Goal: Information Seeking & Learning: Find specific fact

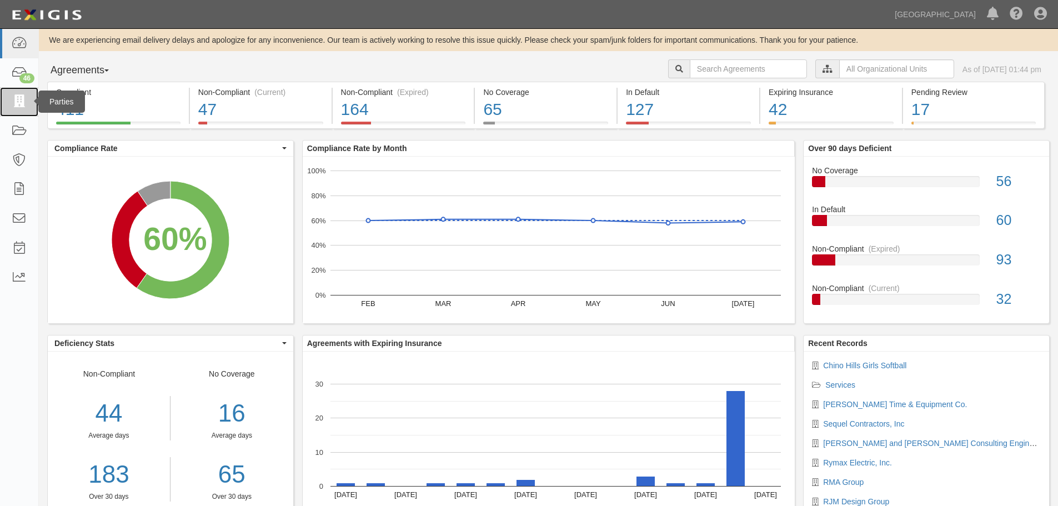
click at [13, 100] on icon at bounding box center [19, 102] width 16 height 13
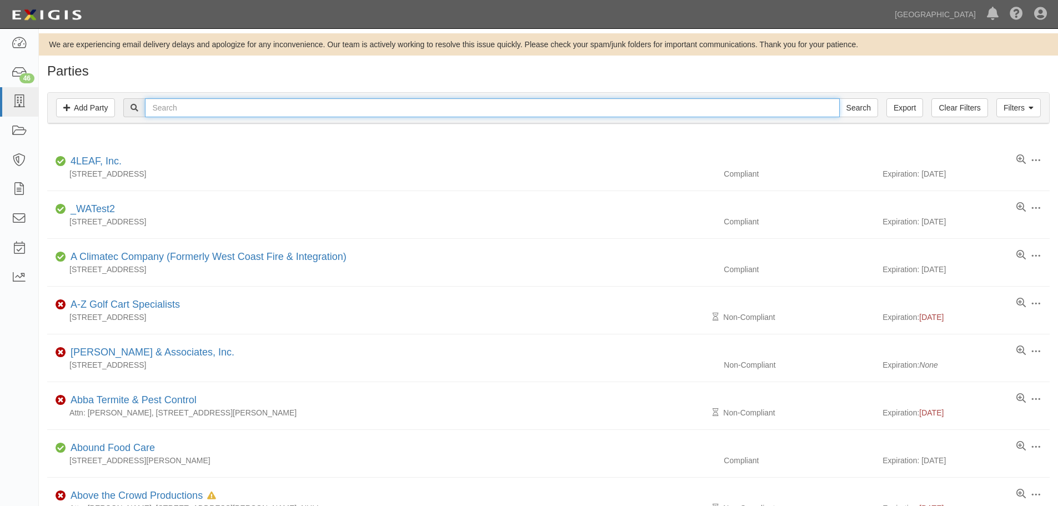
click at [191, 111] on input "text" at bounding box center [492, 107] width 694 height 19
type input "smiles are contagious"
click at [840, 98] on input "Search" at bounding box center [859, 107] width 39 height 19
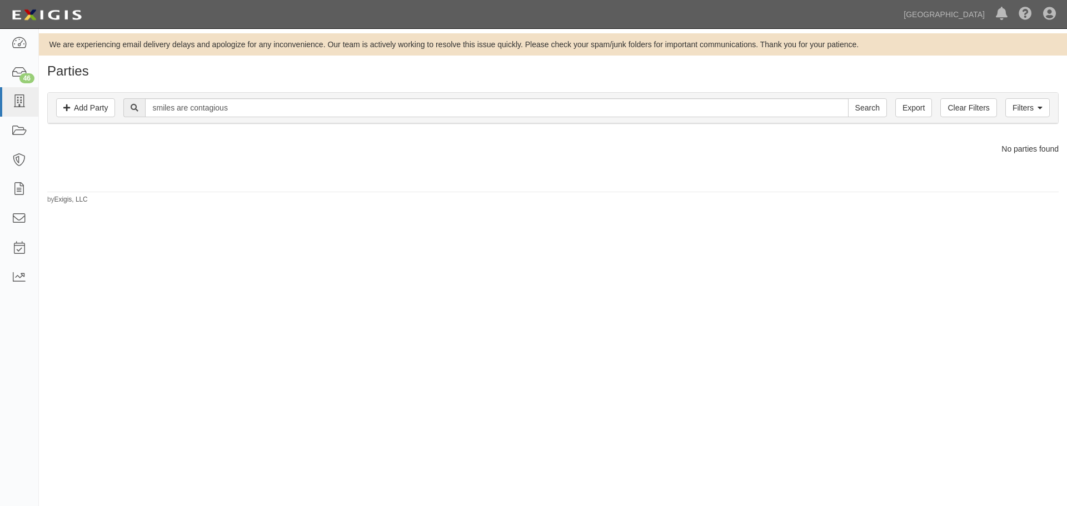
click at [137, 161] on div at bounding box center [553, 162] width 1028 height 17
